Goal: Task Accomplishment & Management: Use online tool/utility

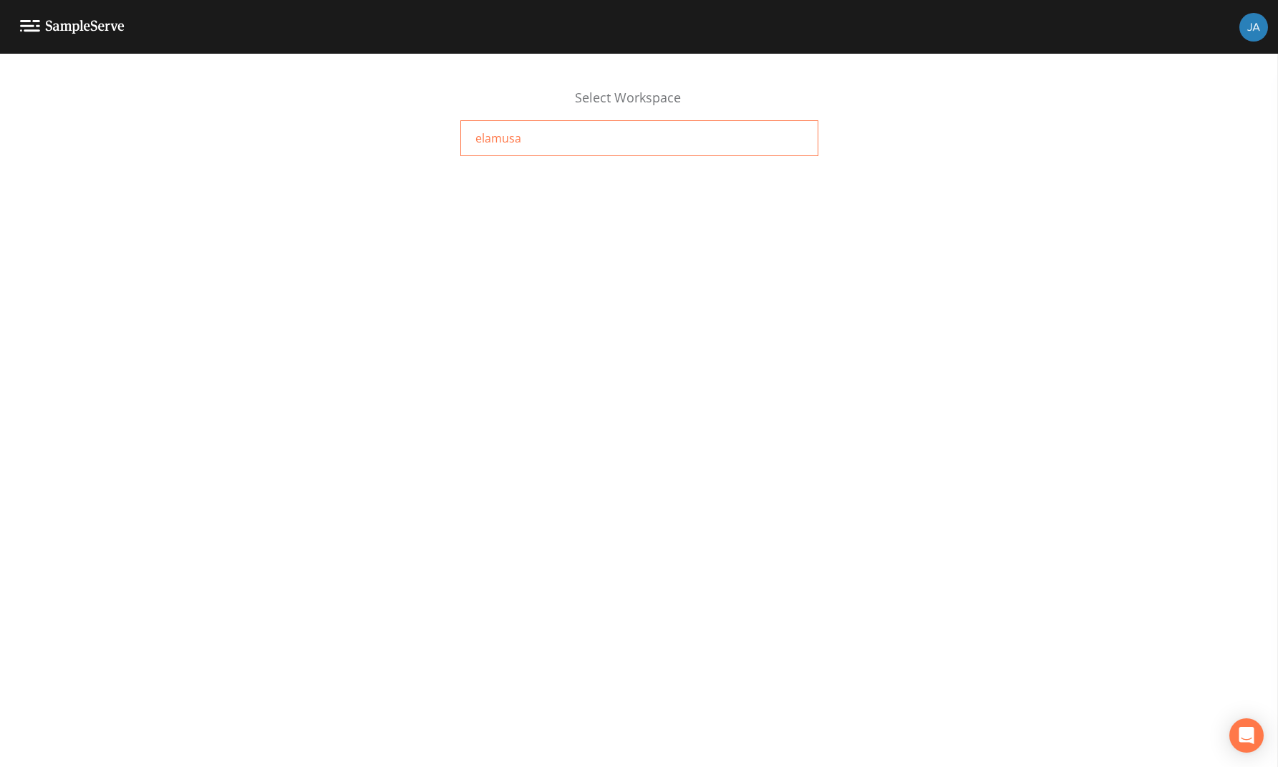
click at [491, 140] on span "elamusa" at bounding box center [498, 138] width 46 height 17
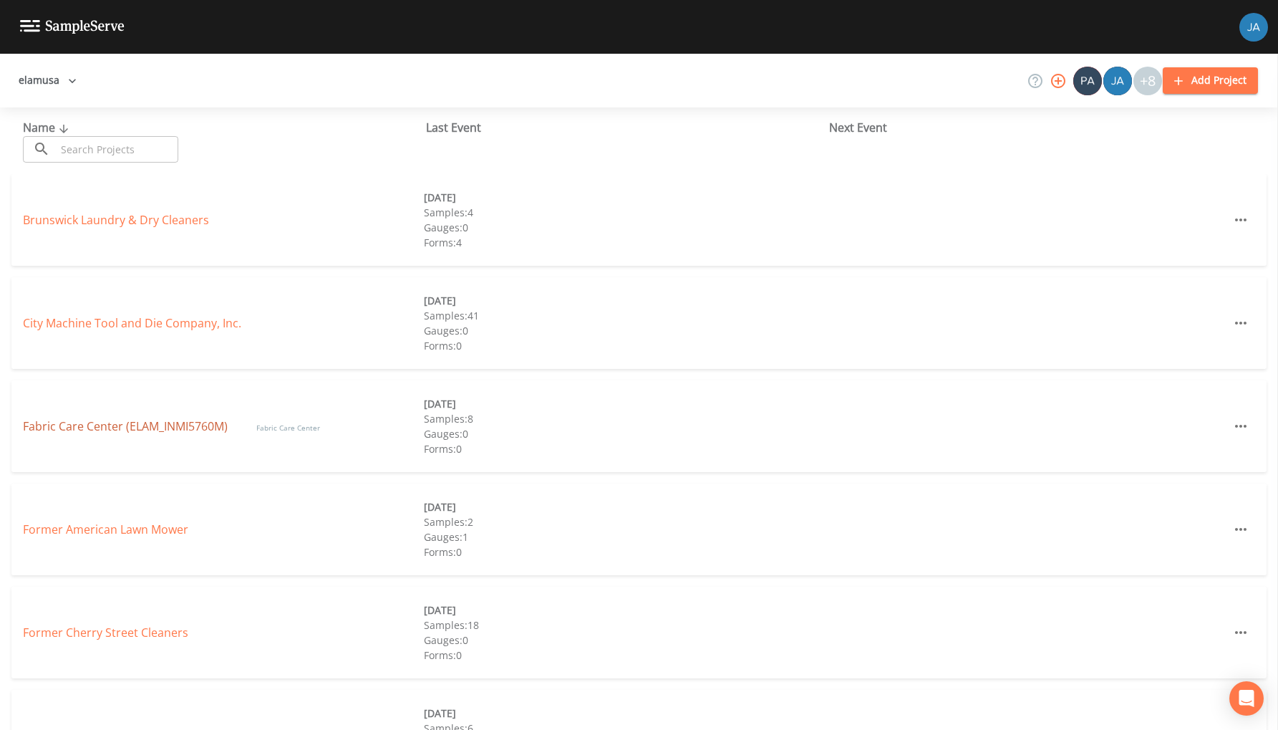
click at [113, 432] on link "Fabric Care Center (ELAM_INMI5760M)" at bounding box center [125, 426] width 205 height 16
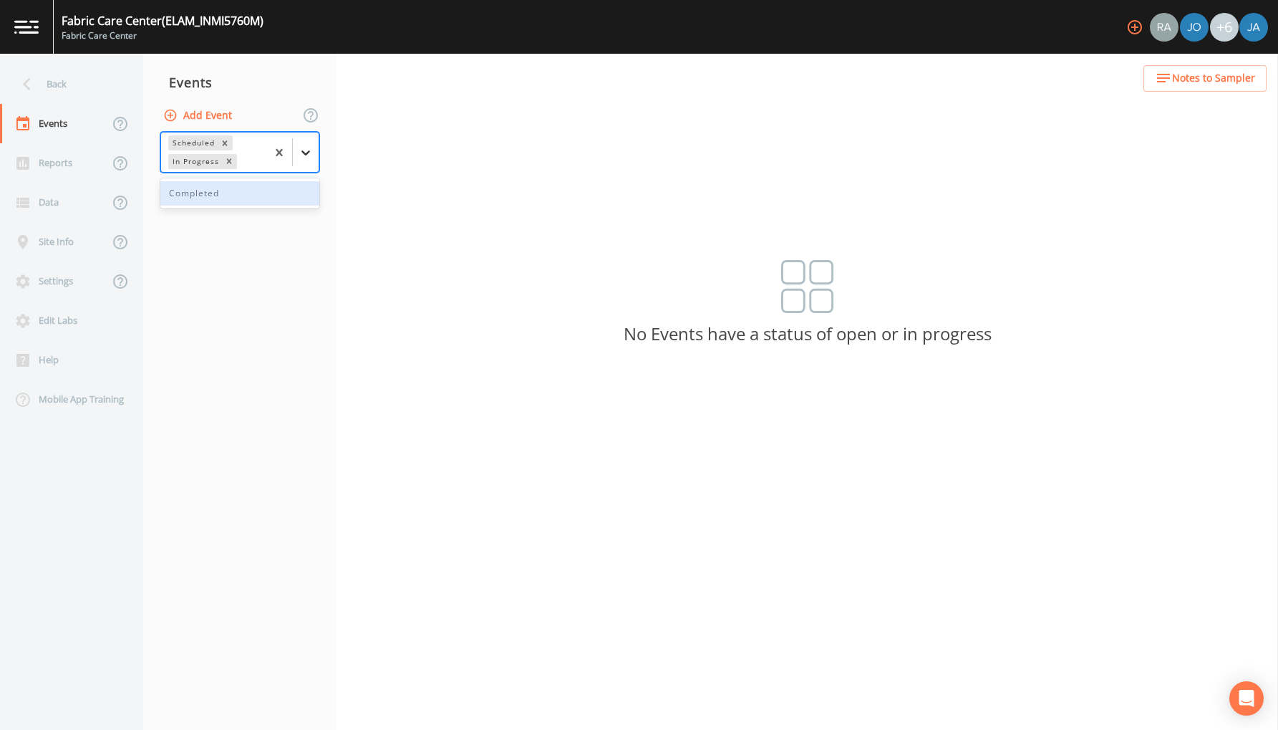
click at [296, 156] on div at bounding box center [306, 153] width 26 height 26
click at [230, 183] on div "Completed" at bounding box center [239, 193] width 159 height 24
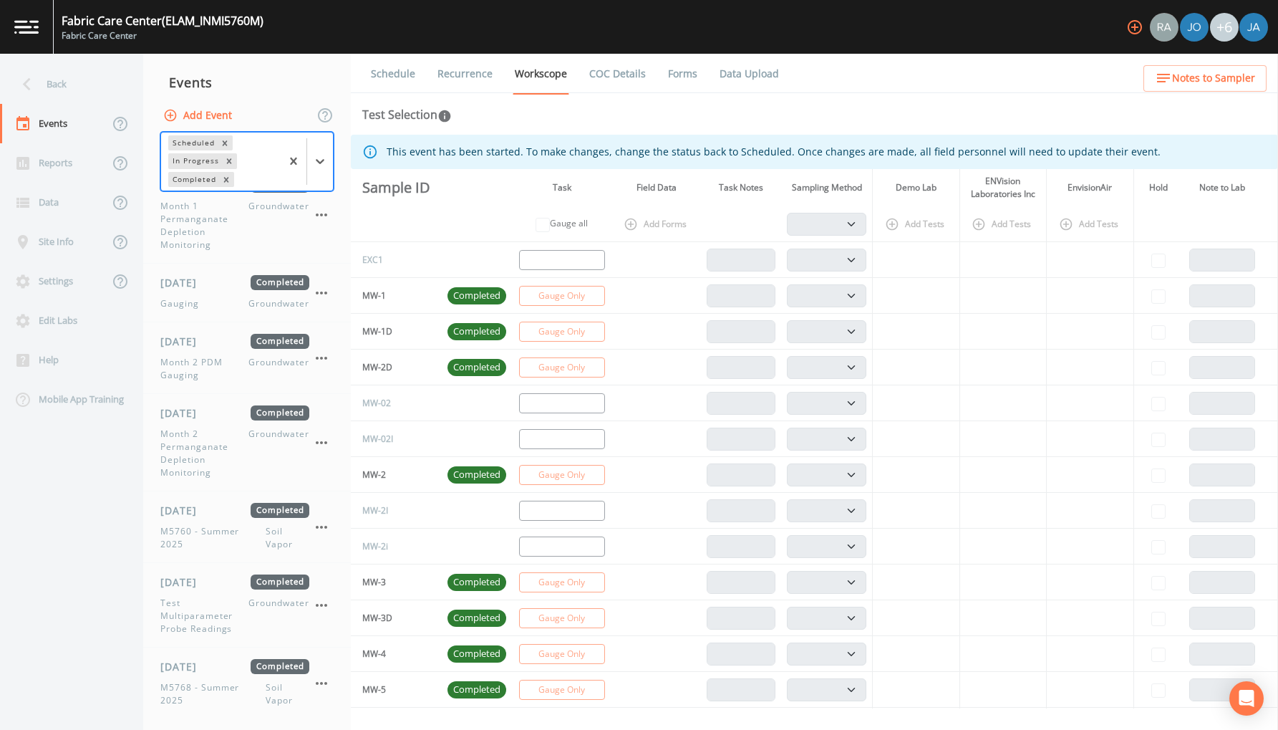
scroll to position [730, 0]
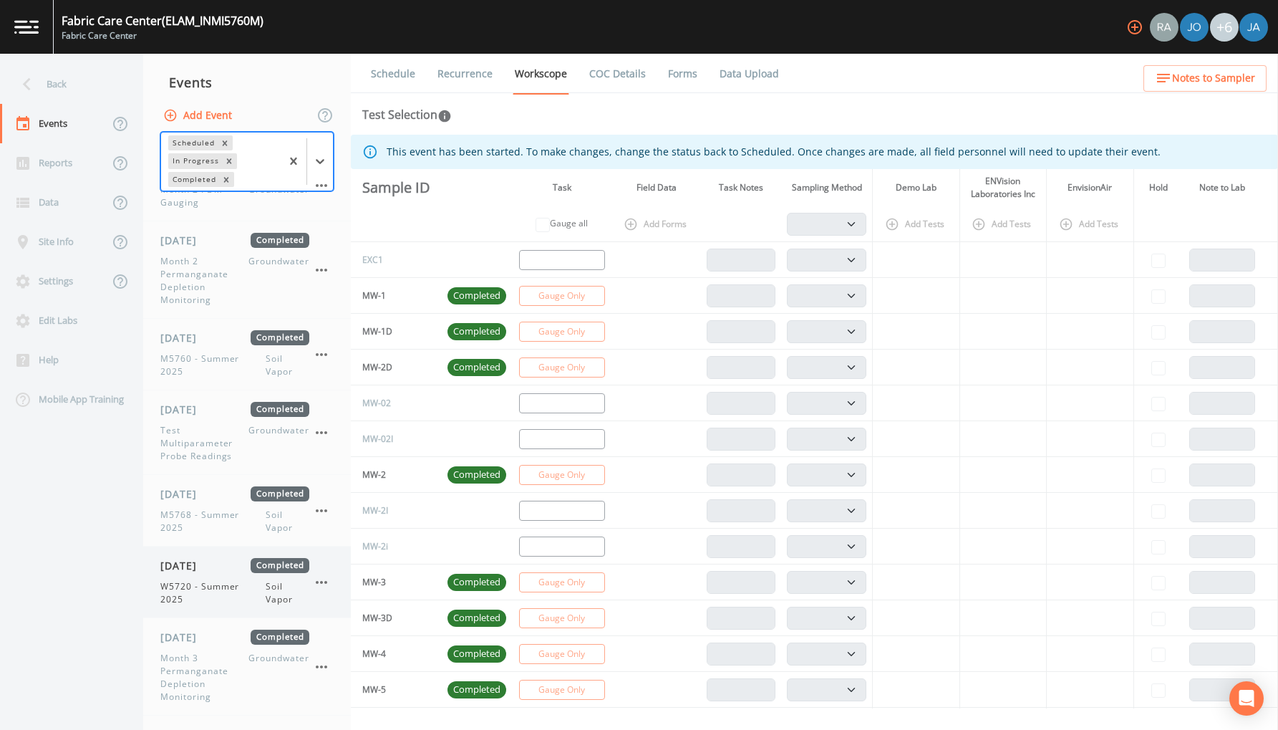
click at [188, 582] on span "W5720 - Summer 2025" at bounding box center [212, 593] width 105 height 26
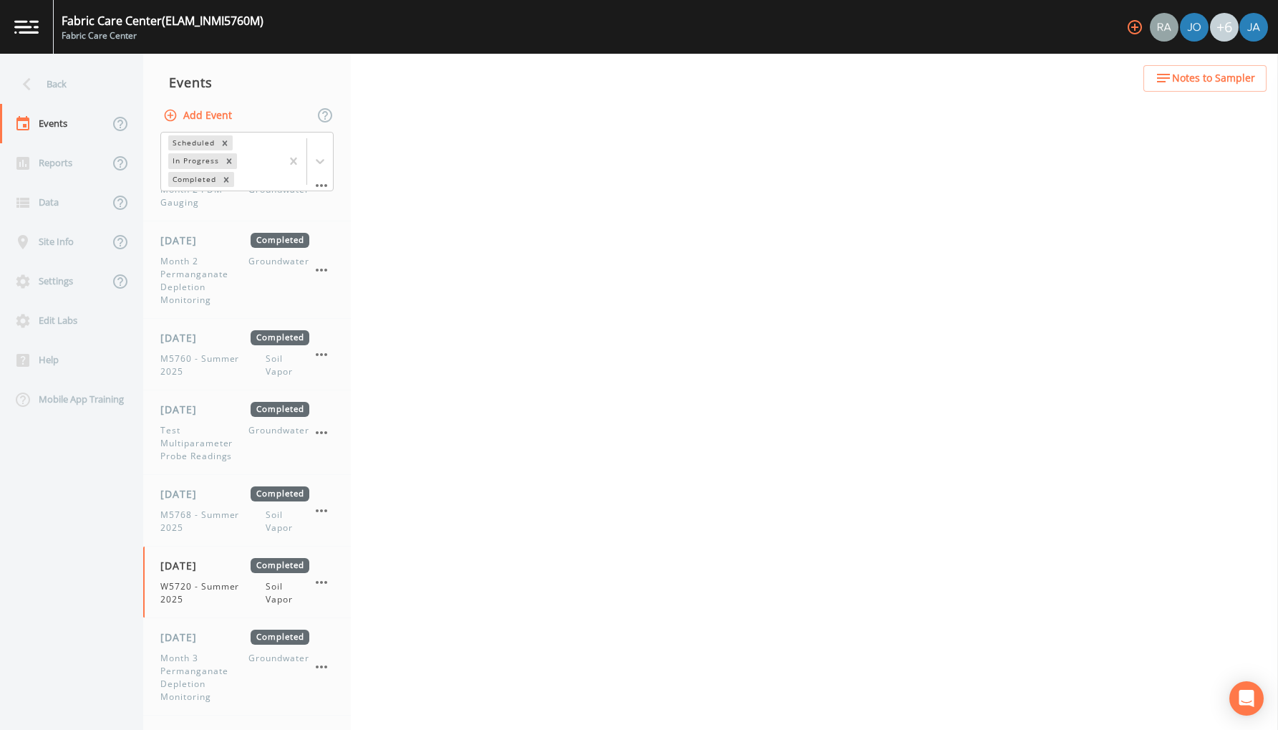
select select "c5bfc0a2-8365-4ab6-a941-dacac289f9c5"
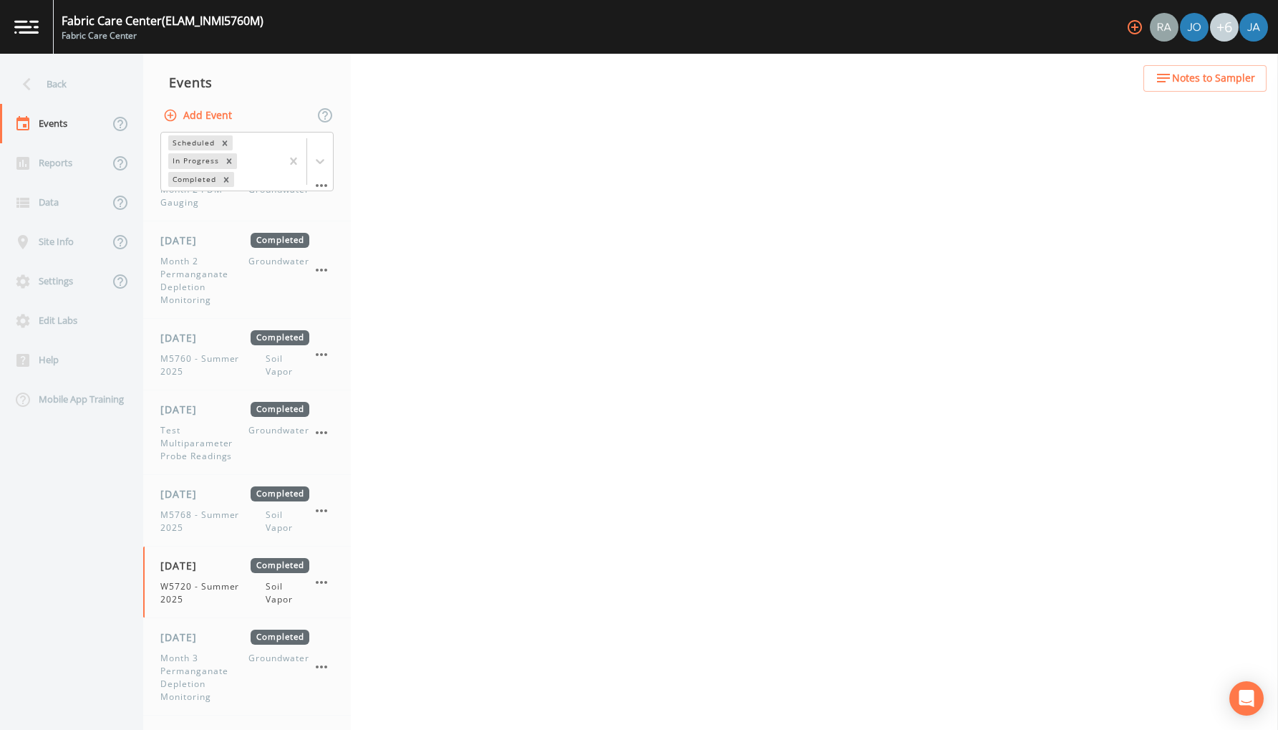
select select "c5bfc0a2-8365-4ab6-a941-dacac289f9c5"
select select "3e7943fa-b302-4126-a955-9a4ef2c41e3b"
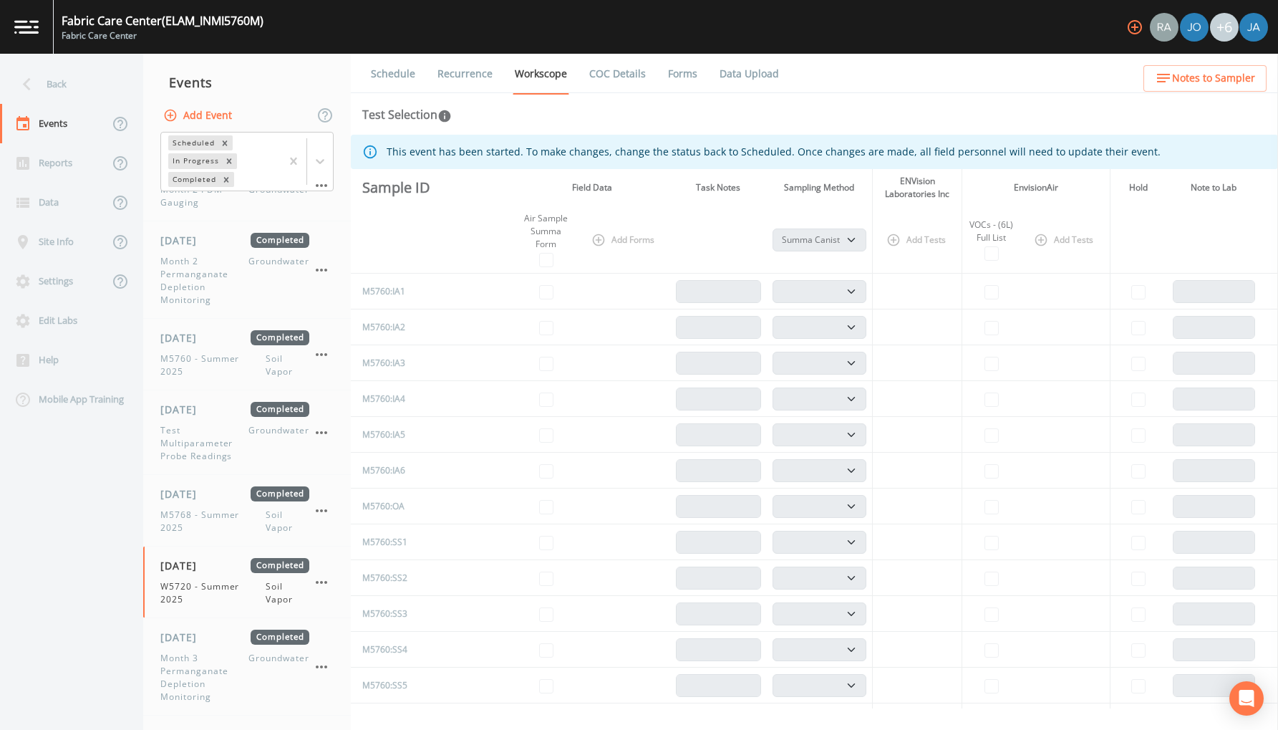
click at [745, 73] on link "Data Upload" at bounding box center [749, 74] width 64 height 40
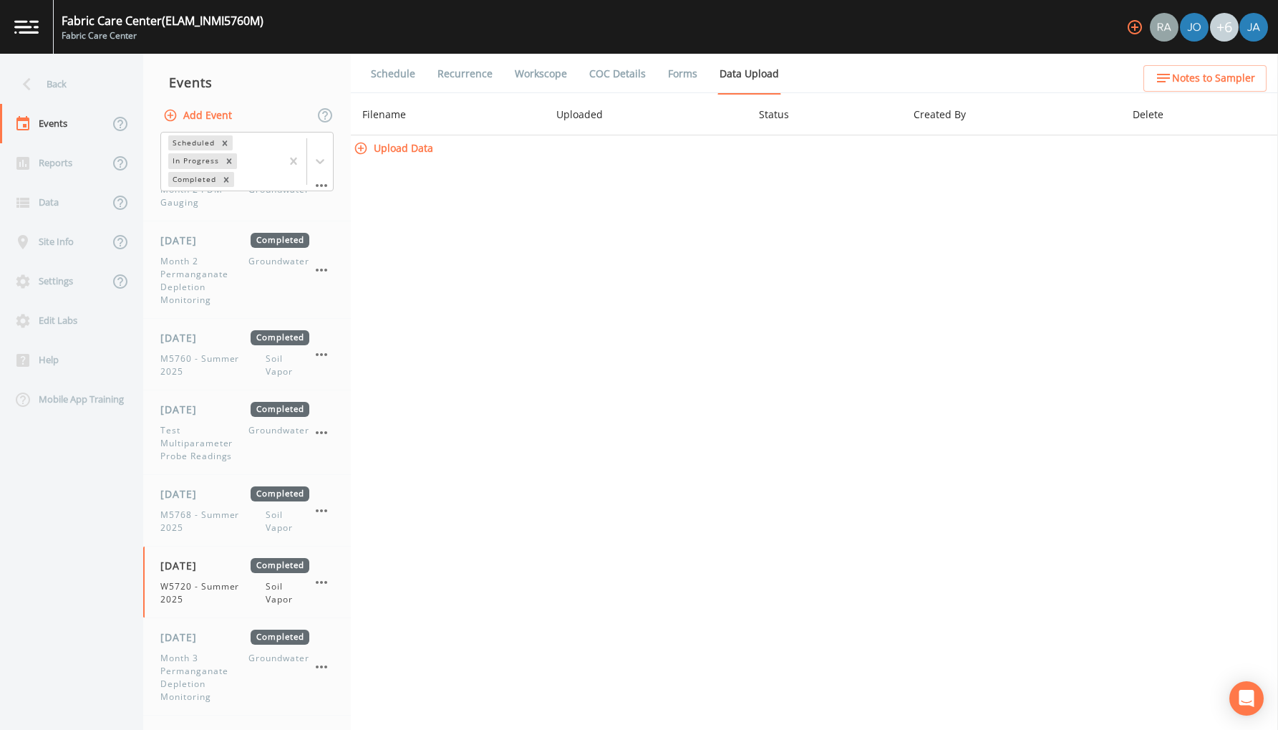
click at [417, 148] on button "Upload Data" at bounding box center [395, 148] width 88 height 26
click at [47, 203] on div "Data" at bounding box center [54, 202] width 109 height 39
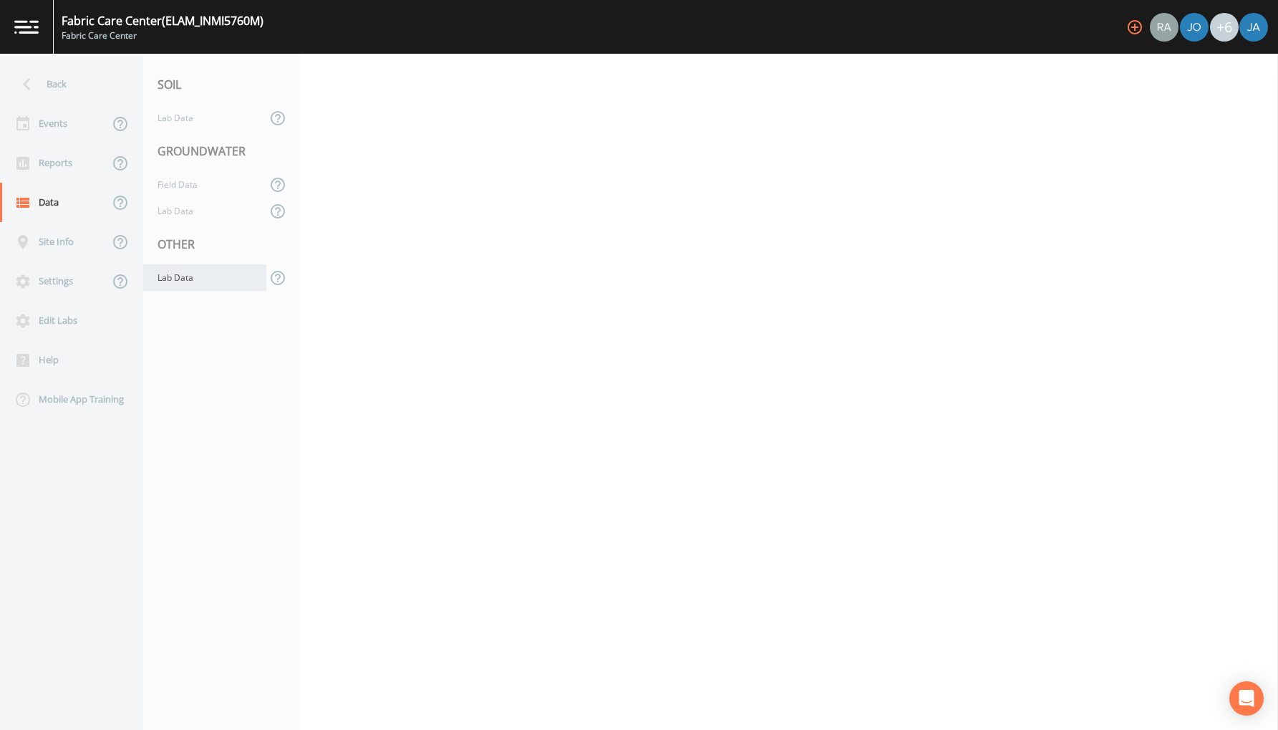
click at [180, 273] on div "Lab Data" at bounding box center [204, 277] width 123 height 26
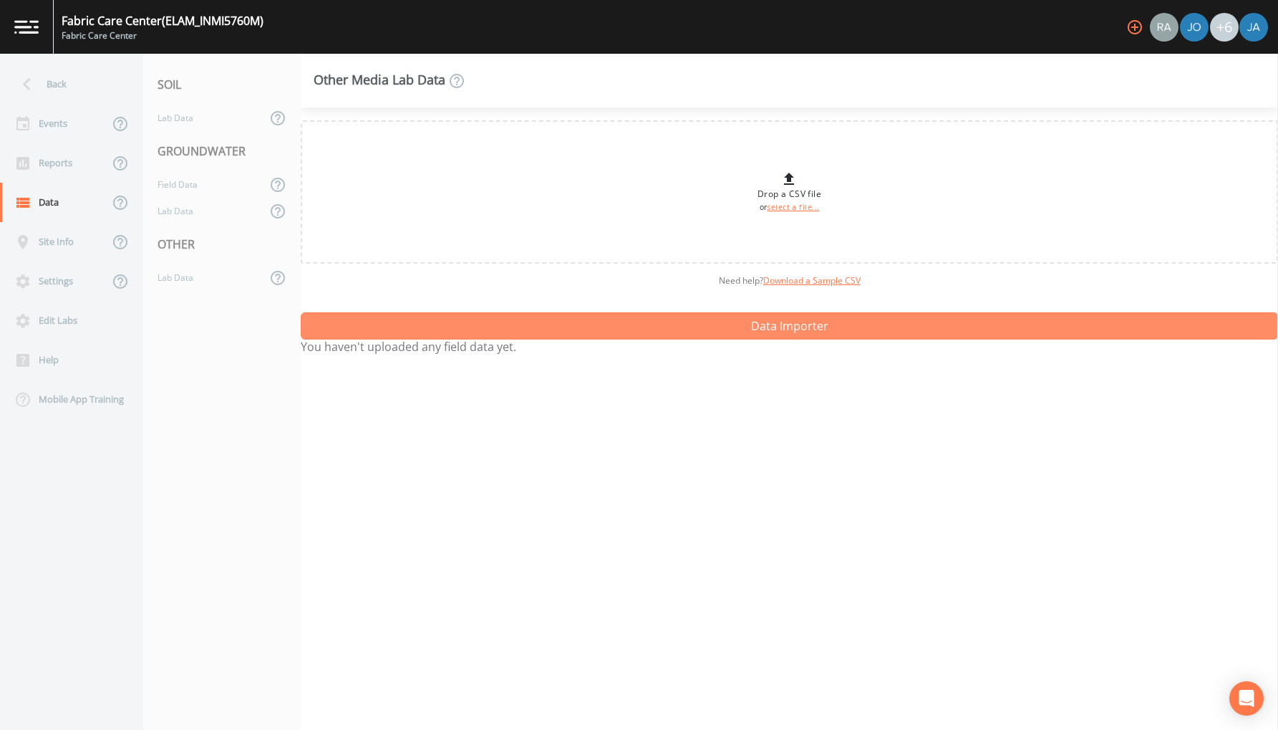
click at [466, 321] on button "Data Importer" at bounding box center [789, 325] width 977 height 27
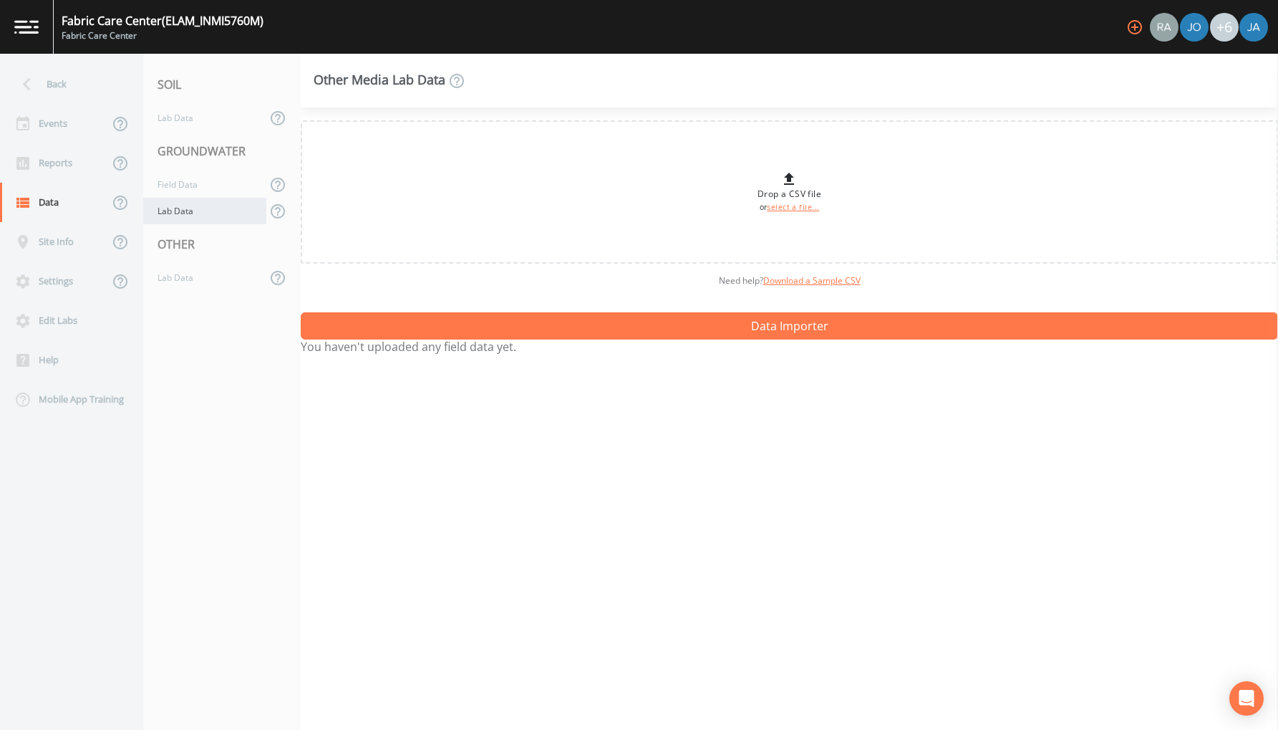
click at [174, 213] on div "Lab Data" at bounding box center [204, 211] width 123 height 26
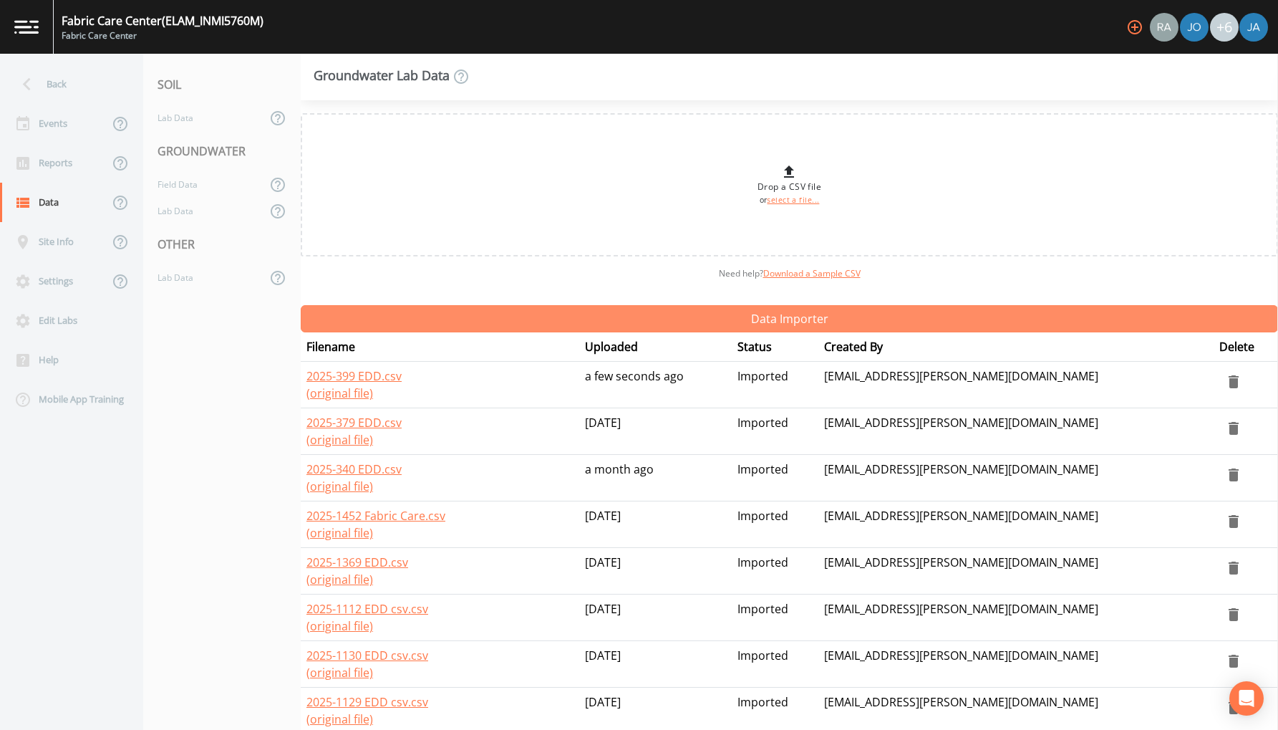
click at [682, 316] on button "Data Importer" at bounding box center [789, 318] width 977 height 27
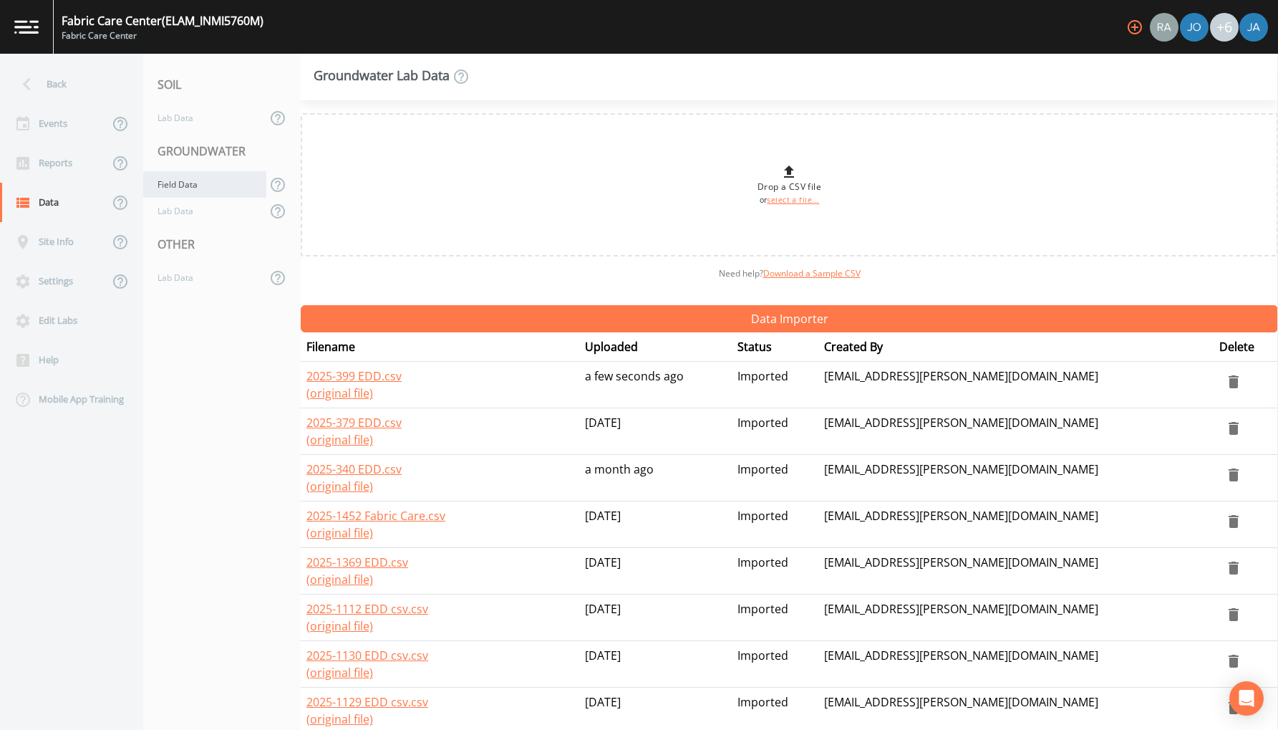
click at [180, 190] on div "Field Data" at bounding box center [204, 184] width 123 height 26
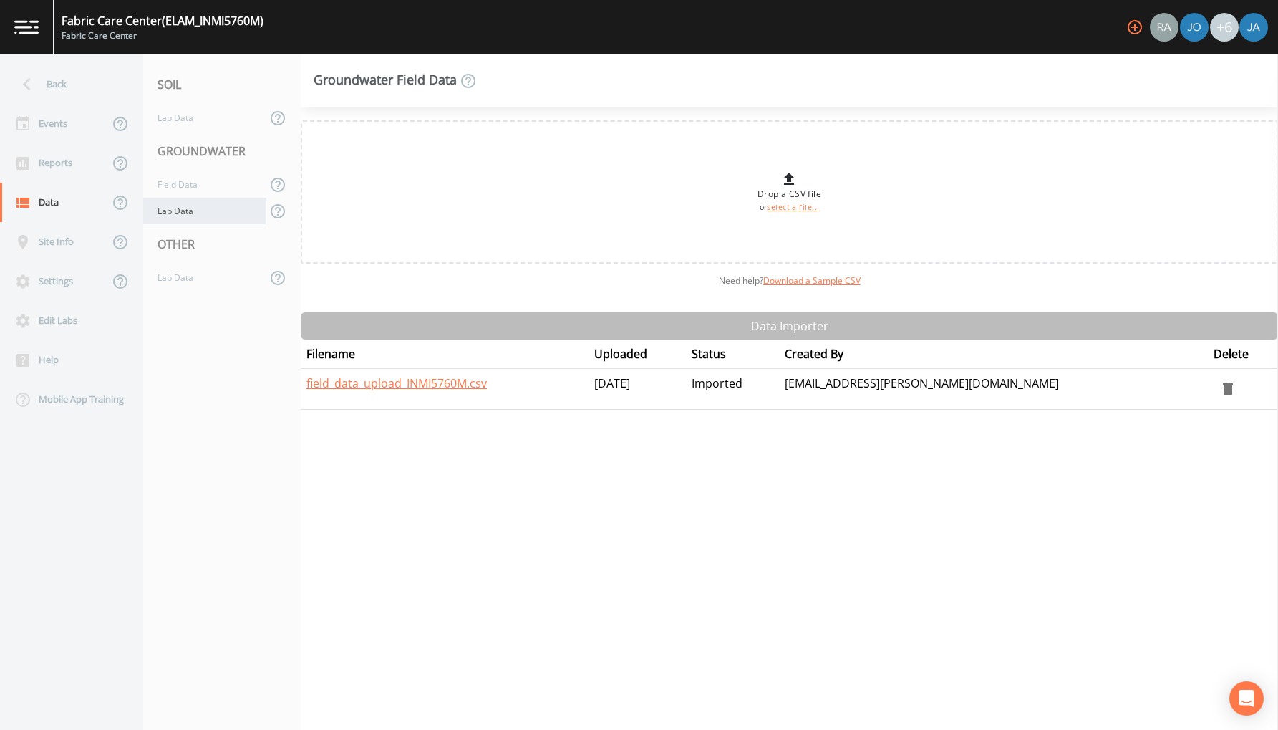
click at [175, 209] on div "Lab Data" at bounding box center [204, 211] width 123 height 26
